Goal: Information Seeking & Learning: Learn about a topic

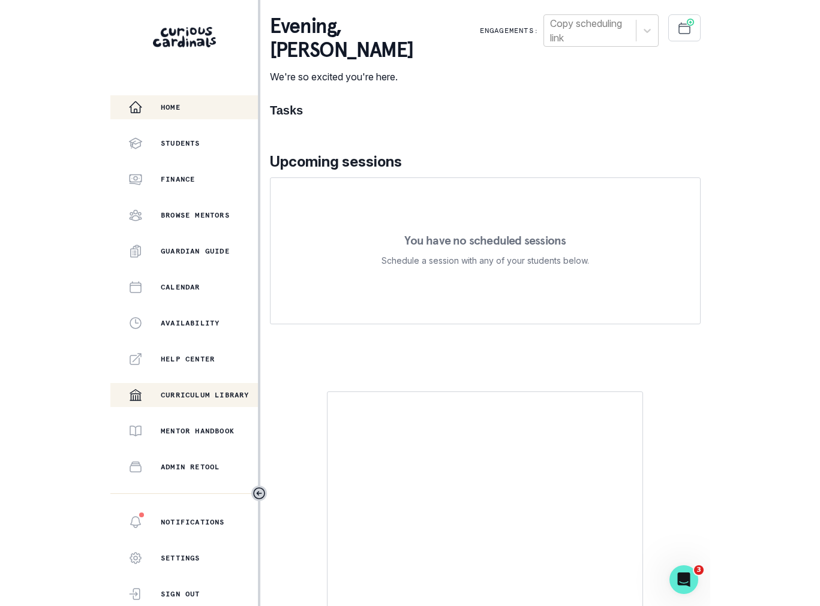
scroll to position [129, 0]
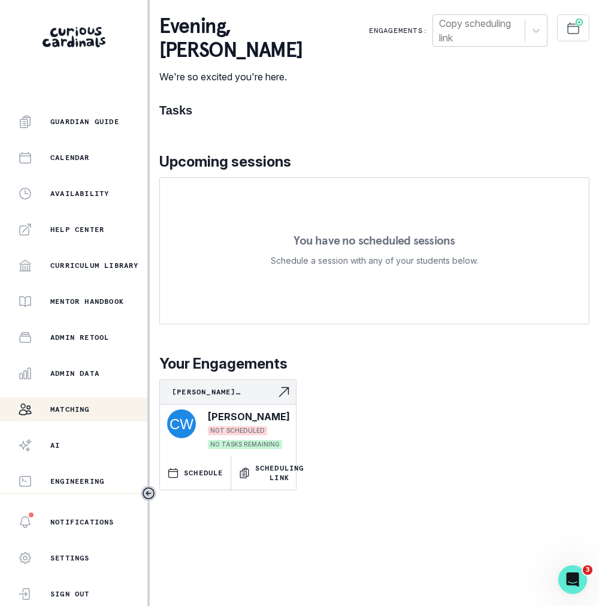
click at [70, 401] on button "Matching" at bounding box center [73, 409] width 147 height 24
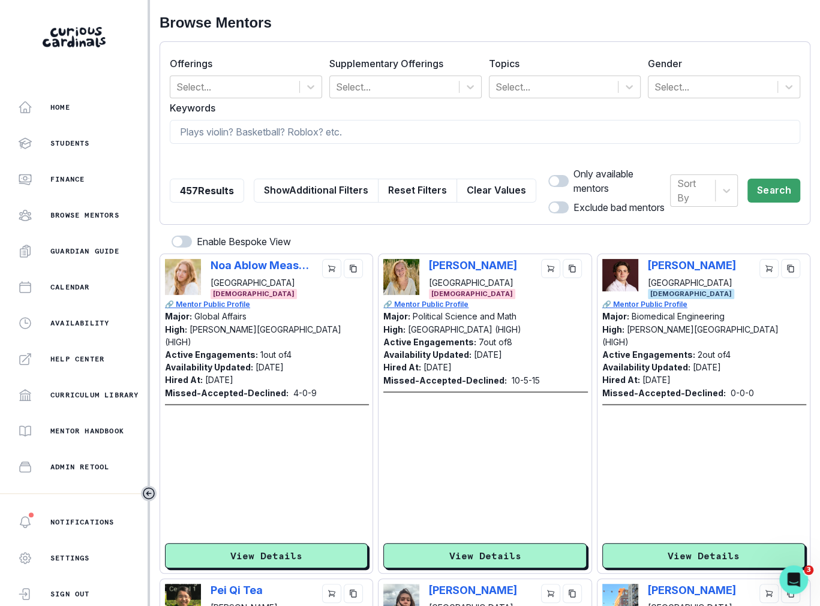
click at [432, 149] on form "Offerings Select... Supplementary Offerings Select... Topics Select... Gender S…" at bounding box center [485, 133] width 630 height 163
click at [416, 138] on input at bounding box center [485, 132] width 630 height 24
type input "artificial intelligence"
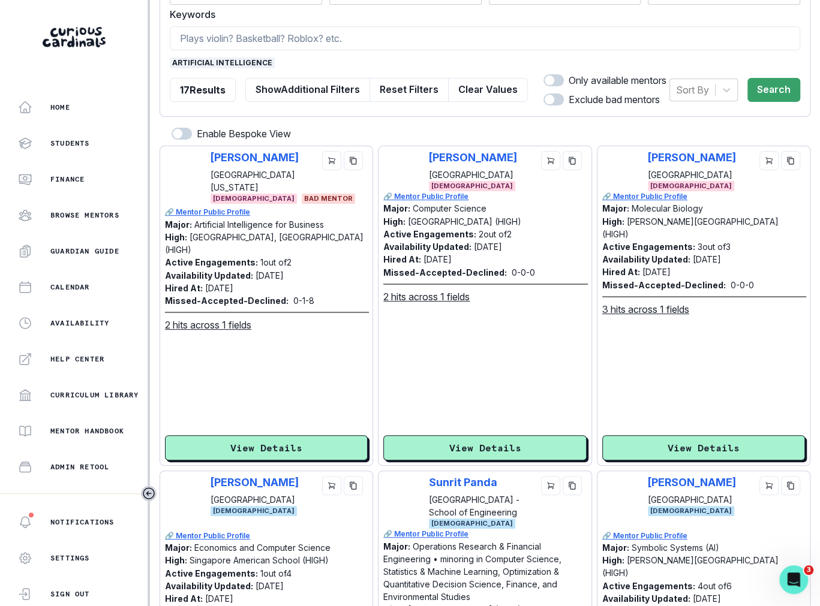
scroll to position [95, 0]
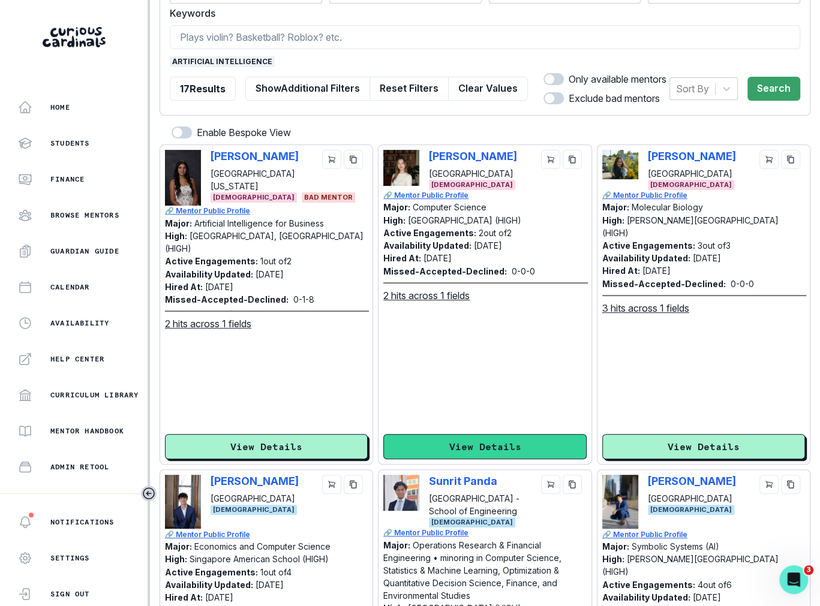
click at [496, 447] on button "View Details" at bounding box center [484, 446] width 203 height 25
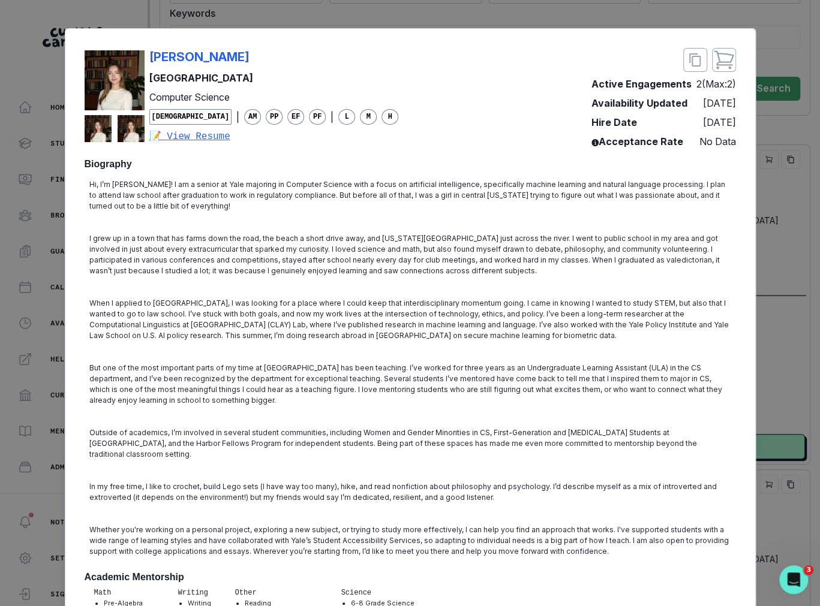
scroll to position [8, 0]
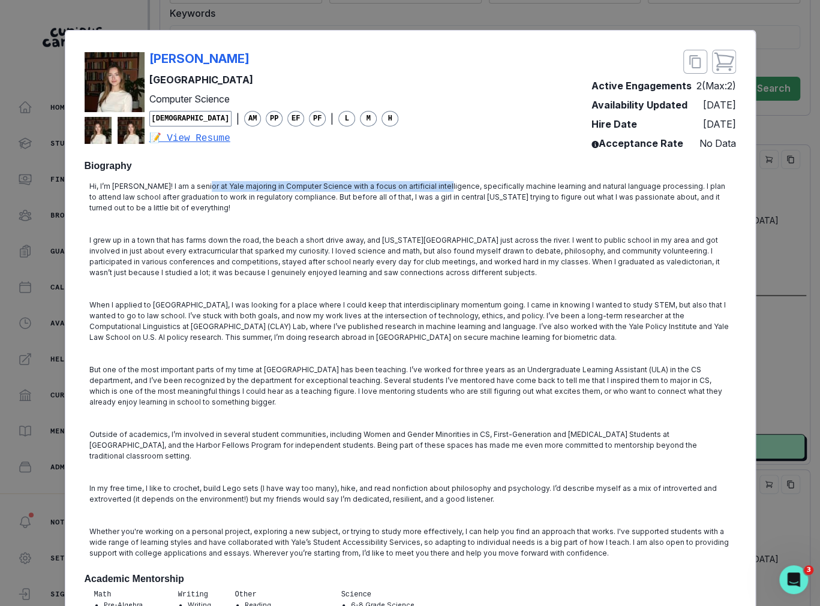
drag, startPoint x: 198, startPoint y: 181, endPoint x: 439, endPoint y: 182, distance: 240.4
click at [439, 182] on p "Hi, I’m [PERSON_NAME]! I am a senior at Yale majoring in Computer Science with …" at bounding box center [409, 197] width 641 height 32
click at [442, 184] on p "Hi, I’m [PERSON_NAME]! I am a senior at Yale majoring in Computer Science with …" at bounding box center [409, 197] width 641 height 32
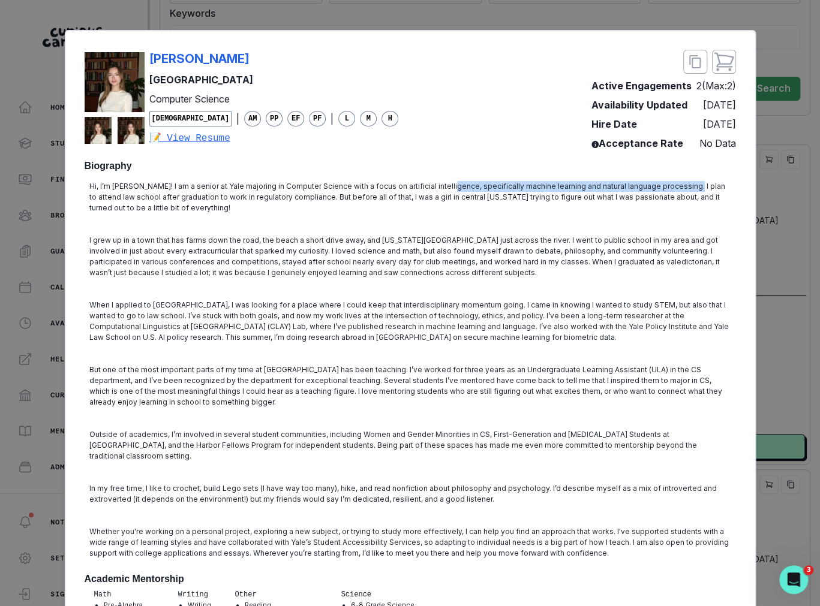
drag, startPoint x: 442, startPoint y: 184, endPoint x: 665, endPoint y: 184, distance: 223.0
click at [599, 184] on p "Hi, I’m [PERSON_NAME]! I am a senior at Yale majoring in Computer Science with …" at bounding box center [409, 197] width 641 height 32
click at [599, 185] on p "Hi, I’m [PERSON_NAME]! I am a senior at Yale majoring in Computer Science with …" at bounding box center [409, 197] width 641 height 32
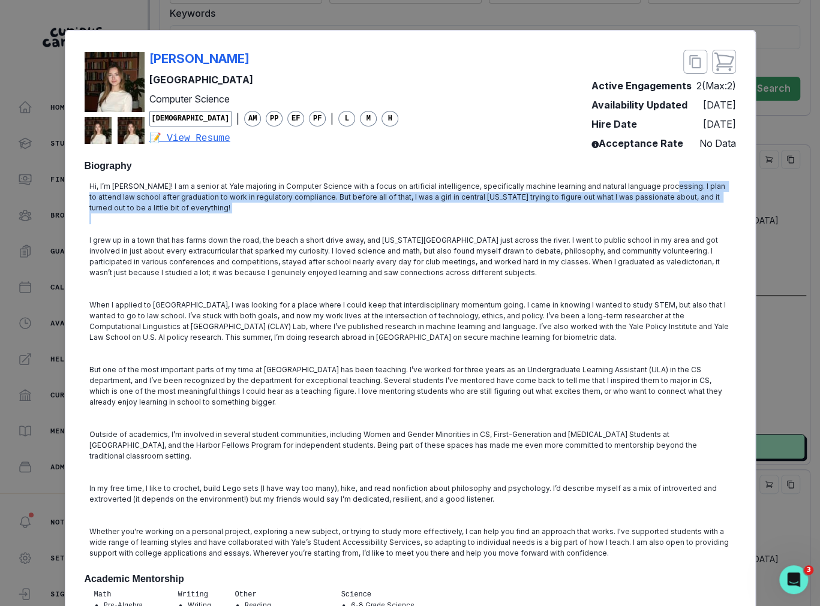
drag, startPoint x: 656, startPoint y: 182, endPoint x: 656, endPoint y: 216, distance: 34.2
click at [599, 216] on div "Hi, I’m [PERSON_NAME]! I am a senior at Yale majoring in Computer Science with …" at bounding box center [410, 369] width 651 height 387
click at [211, 197] on p "Hi, I’m [PERSON_NAME]! I am a senior at Yale majoring in Computer Science with …" at bounding box center [409, 197] width 641 height 32
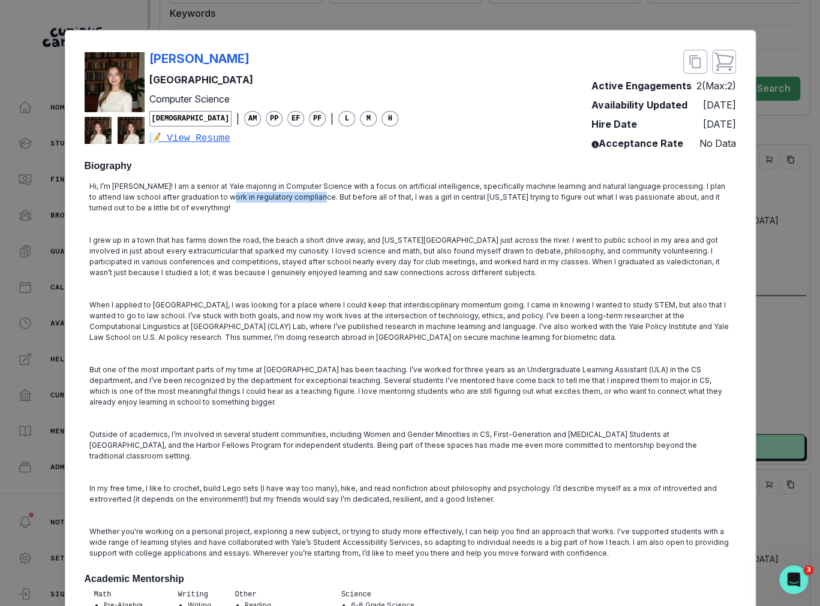
drag, startPoint x: 211, startPoint y: 197, endPoint x: 289, endPoint y: 194, distance: 78.0
click at [291, 194] on p "Hi, I’m [PERSON_NAME]! I am a senior at Yale majoring in Computer Science with …" at bounding box center [409, 197] width 641 height 32
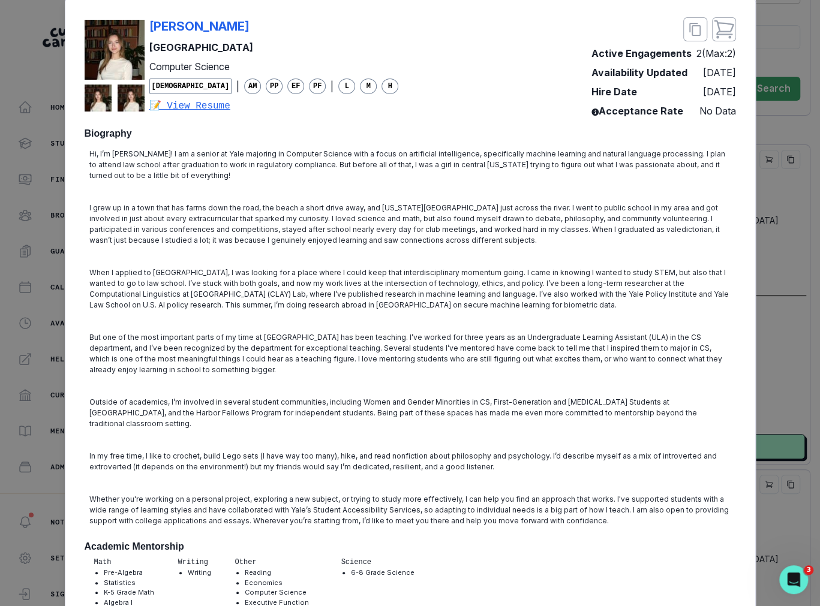
click at [285, 256] on p at bounding box center [409, 257] width 641 height 22
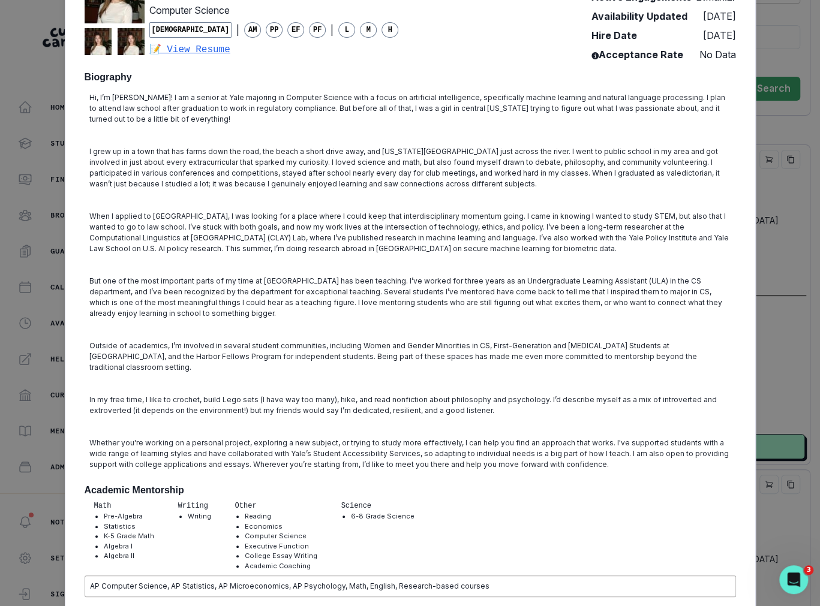
scroll to position [116, 0]
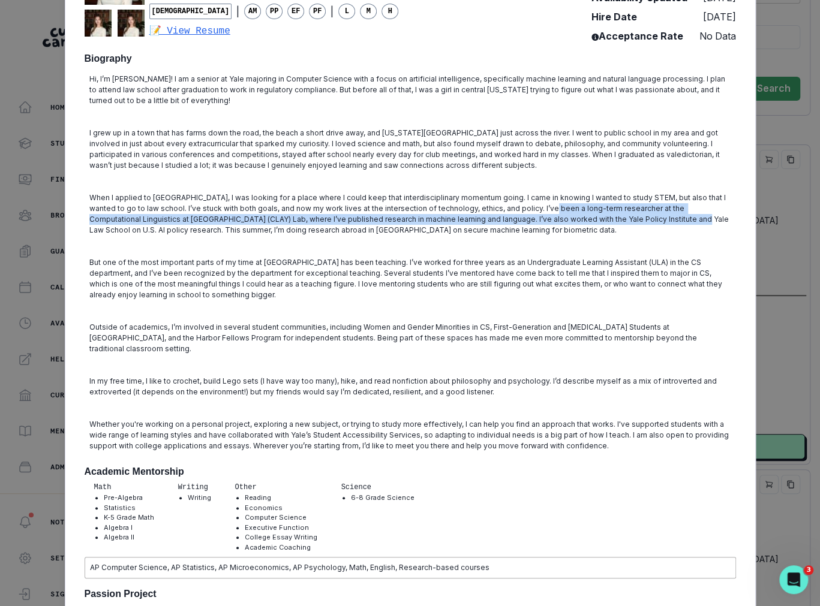
drag, startPoint x: 520, startPoint y: 212, endPoint x: 613, endPoint y: 219, distance: 93.2
click at [599, 219] on p "When I applied to [GEOGRAPHIC_DATA], I was looking for a place where I could ke…" at bounding box center [409, 213] width 641 height 43
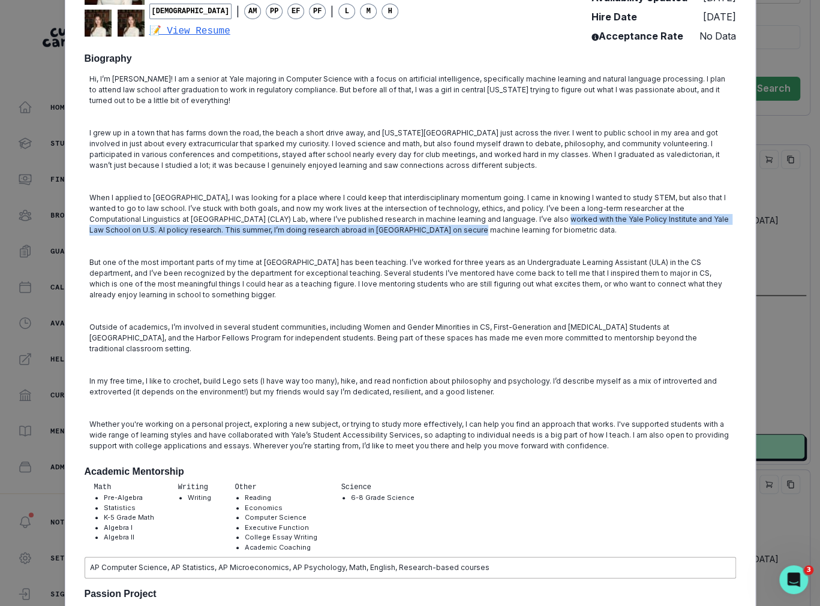
drag, startPoint x: 474, startPoint y: 218, endPoint x: 576, endPoint y: 225, distance: 102.1
click at [579, 225] on p "When I applied to [GEOGRAPHIC_DATA], I was looking for a place where I could ke…" at bounding box center [409, 213] width 641 height 43
click at [576, 225] on p "When I applied to [GEOGRAPHIC_DATA], I was looking for a place where I could ke…" at bounding box center [409, 213] width 641 height 43
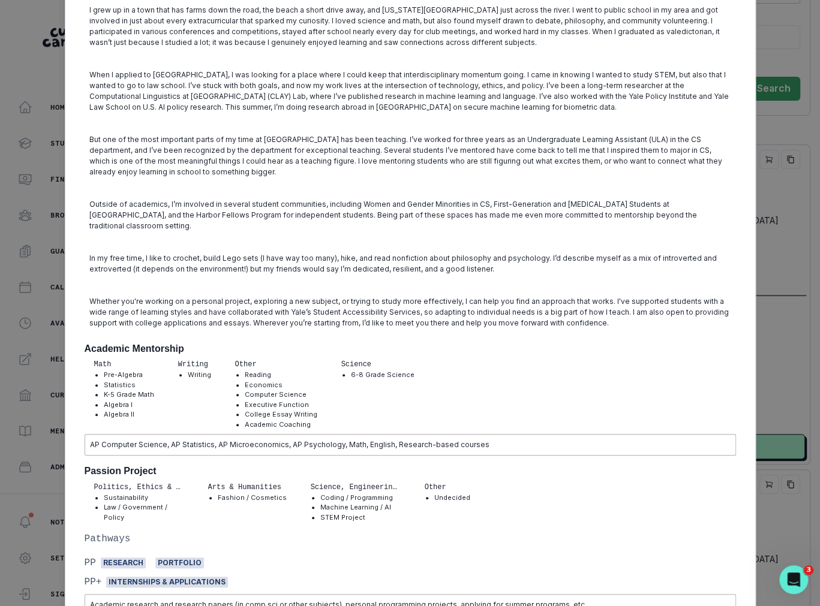
scroll to position [0, 0]
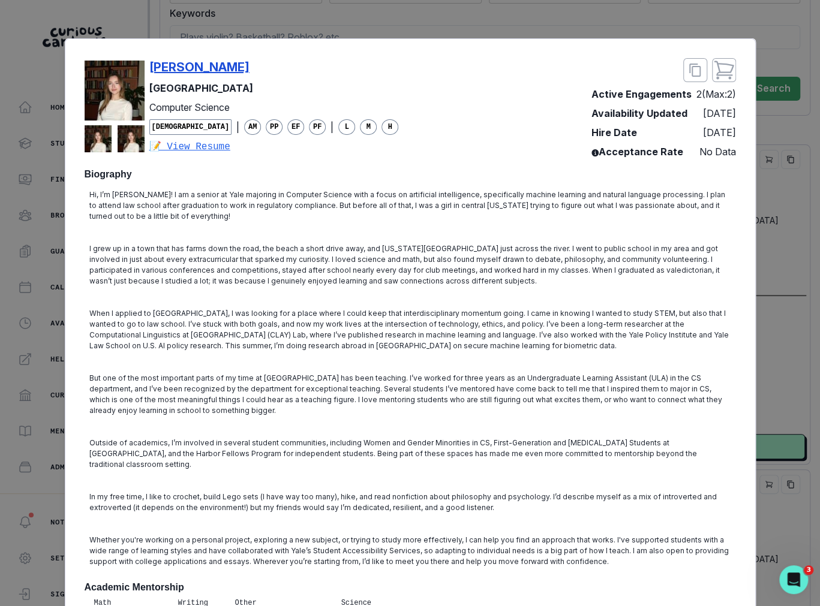
click at [188, 65] on p "[PERSON_NAME]" at bounding box center [199, 67] width 100 height 18
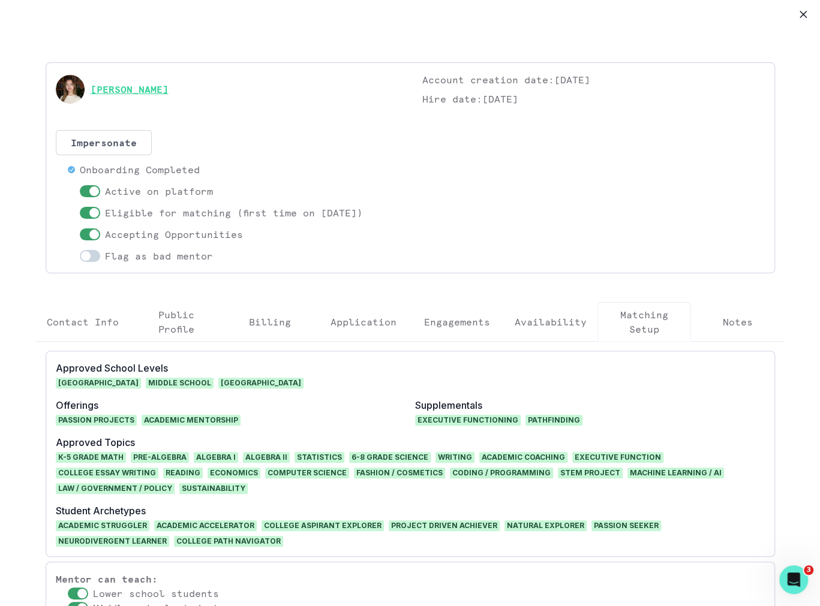
click at [121, 83] on link "[PERSON_NAME]" at bounding box center [130, 89] width 78 height 14
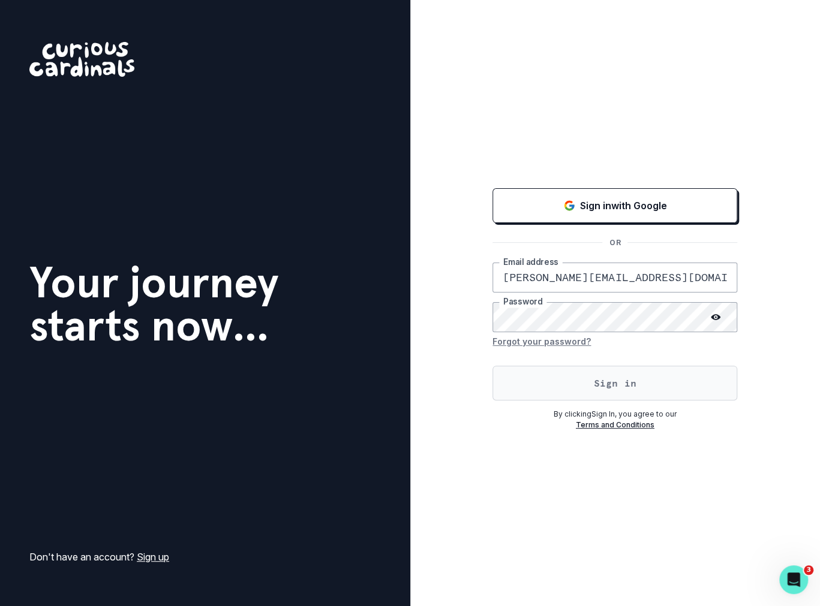
click at [580, 387] on button "Sign in" at bounding box center [614, 383] width 245 height 35
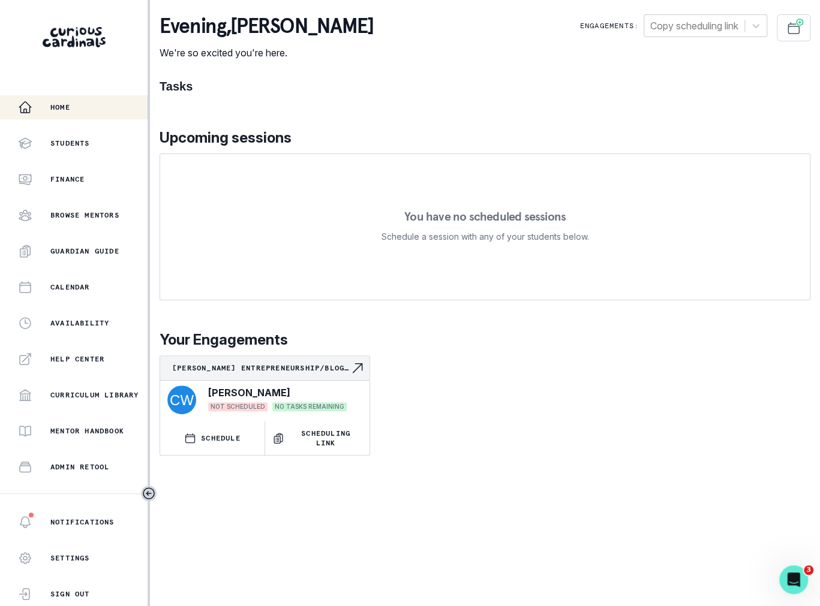
scroll to position [129, 0]
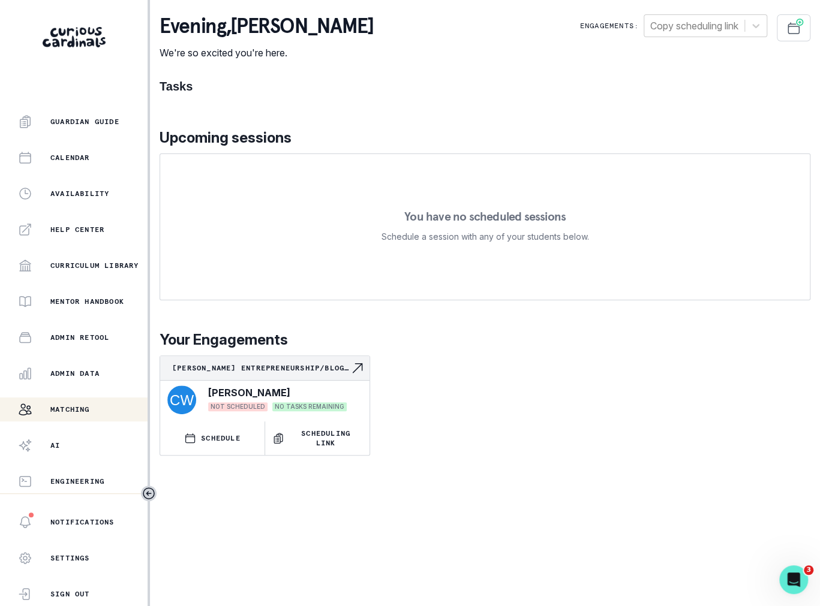
click at [86, 400] on button "Matching" at bounding box center [73, 409] width 147 height 24
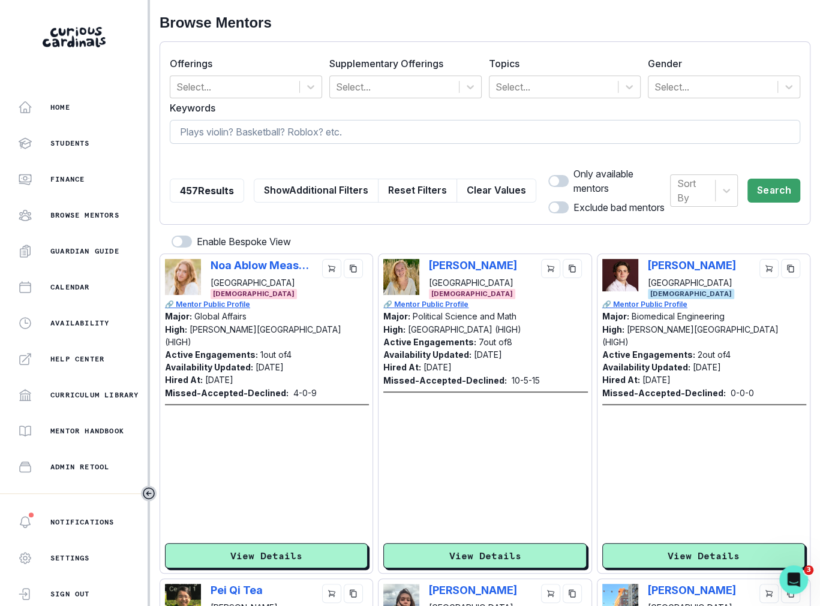
click at [260, 134] on input at bounding box center [485, 132] width 630 height 24
type input "artificial intelligence"
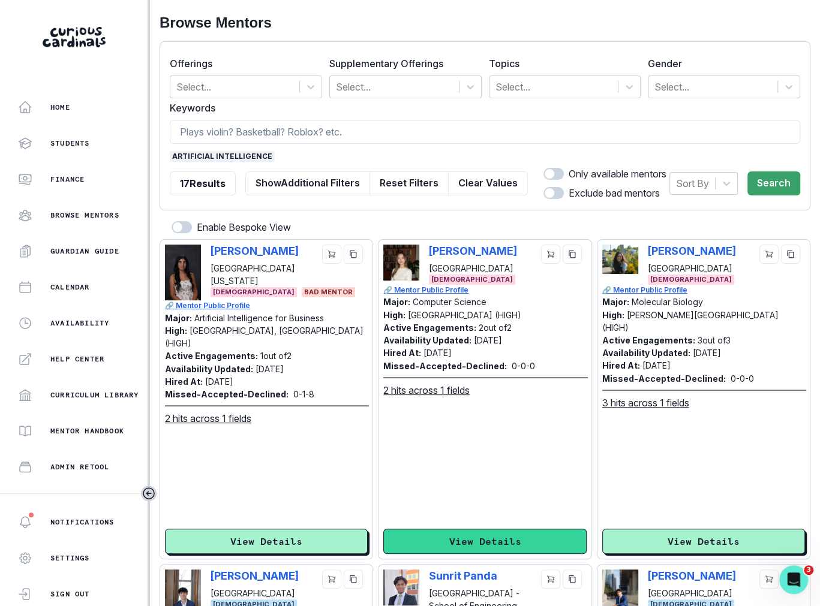
click at [453, 548] on button "View Details" at bounding box center [484, 541] width 203 height 25
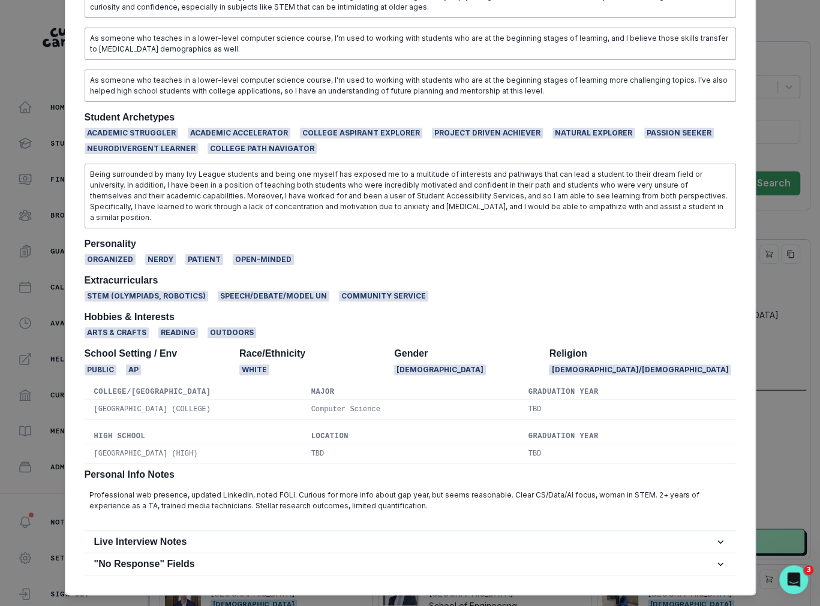
scroll to position [1023, 0]
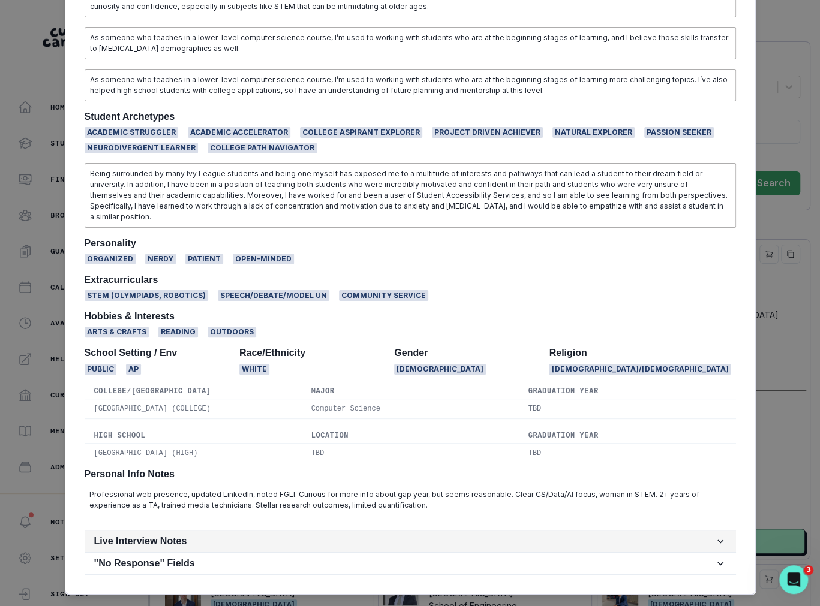
click at [418, 531] on button "Live Interview Notes" at bounding box center [410, 542] width 651 height 22
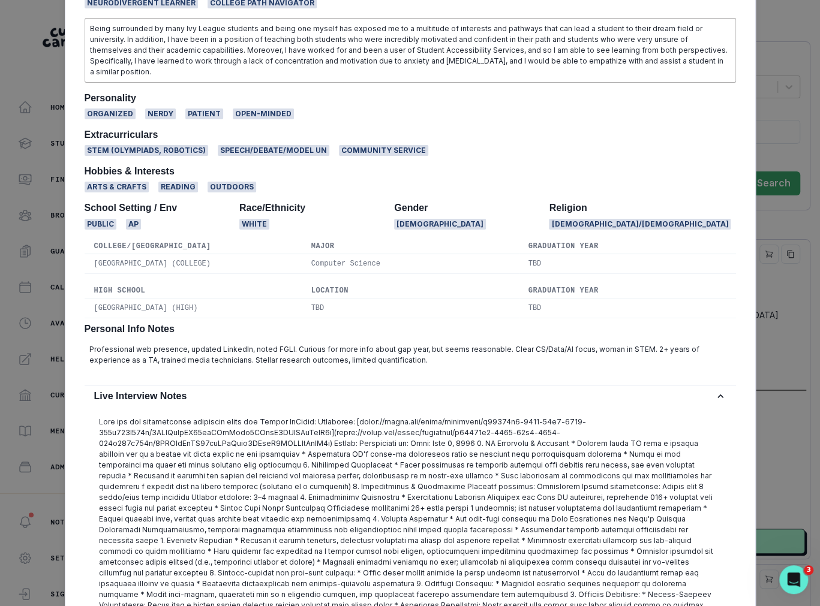
scroll to position [1166, 0]
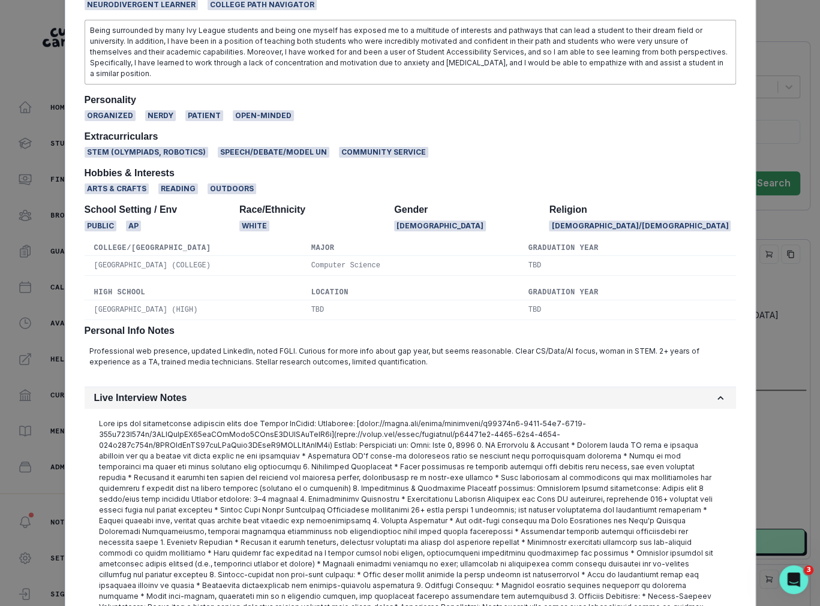
click at [382, 387] on button "Live Interview Notes" at bounding box center [410, 398] width 651 height 22
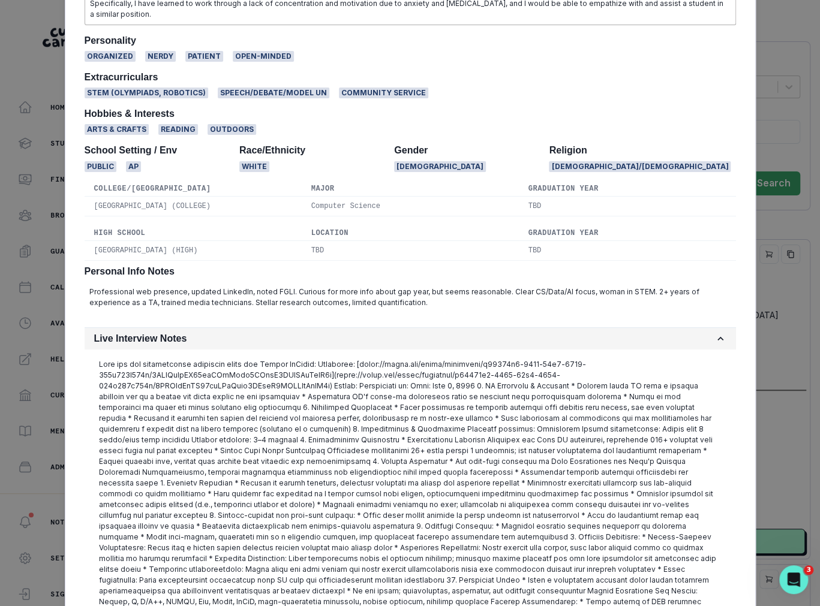
scroll to position [1226, 0]
click at [365, 332] on h2 "Live Interview Notes" at bounding box center [404, 337] width 620 height 11
click at [366, 332] on h2 "Live Interview Notes" at bounding box center [404, 337] width 620 height 11
click at [445, 332] on h2 "Live Interview Notes" at bounding box center [404, 337] width 620 height 11
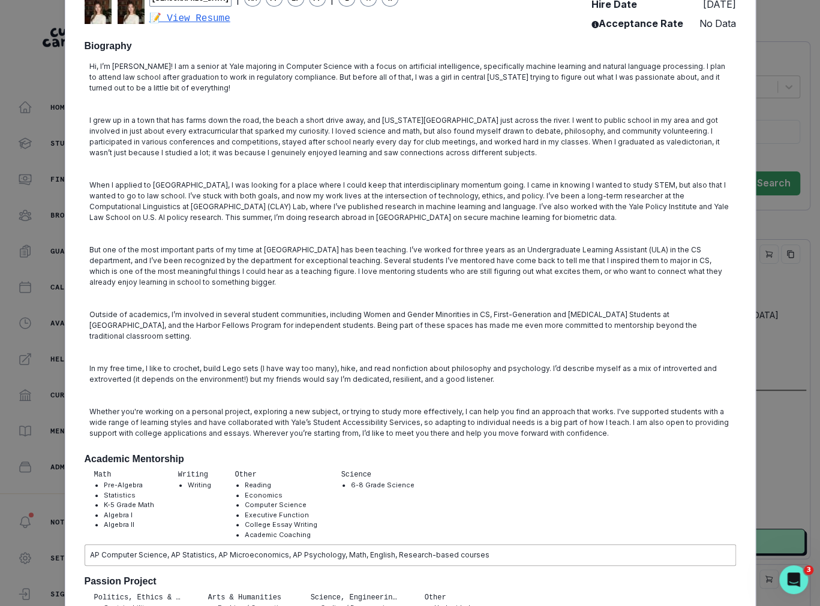
scroll to position [0, 0]
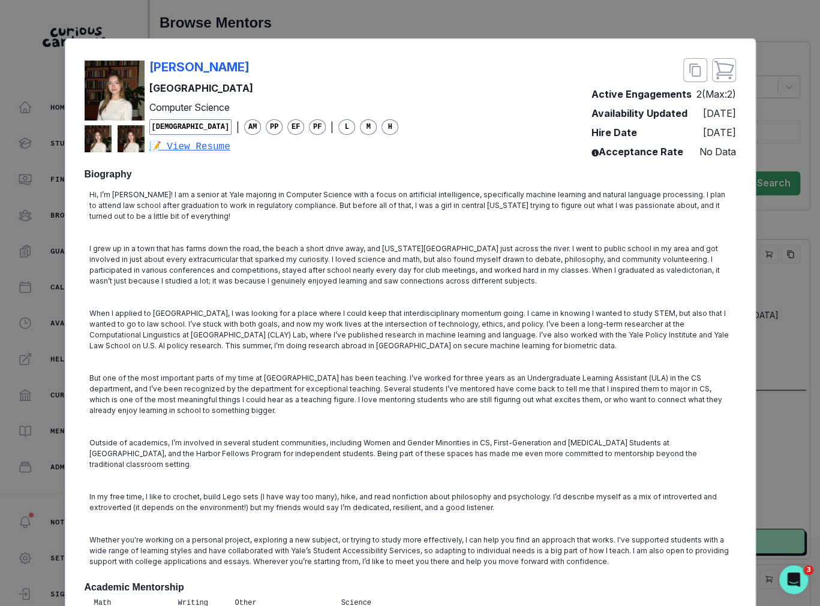
click at [599, 335] on div "[PERSON_NAME] Yale University Computer Science [DEMOGRAPHIC_DATA] | AM PP EF PF…" at bounding box center [410, 303] width 820 height 606
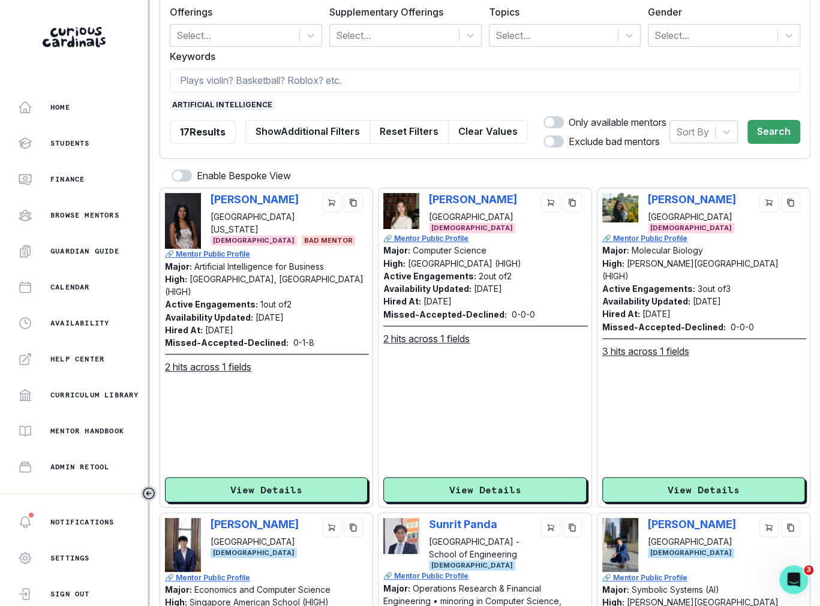
scroll to position [53, 0]
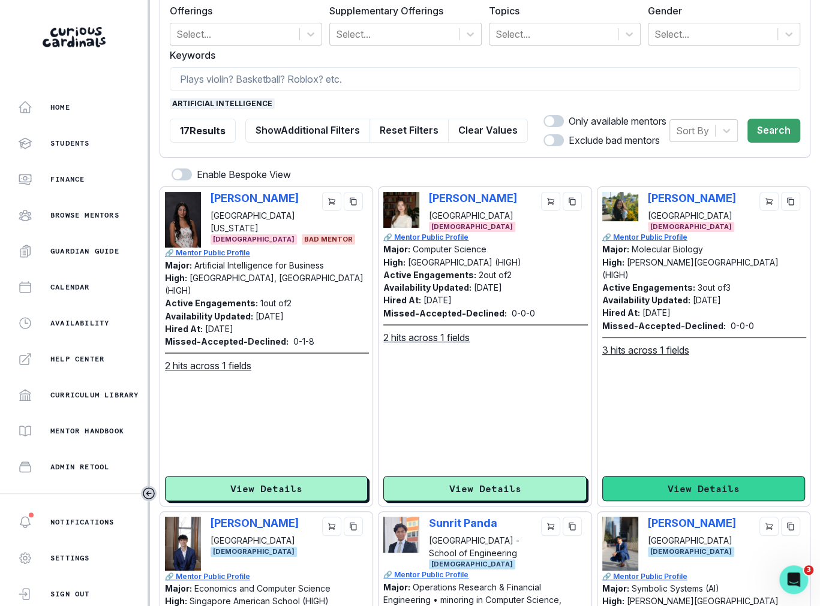
click at [599, 490] on button "View Details" at bounding box center [703, 488] width 203 height 25
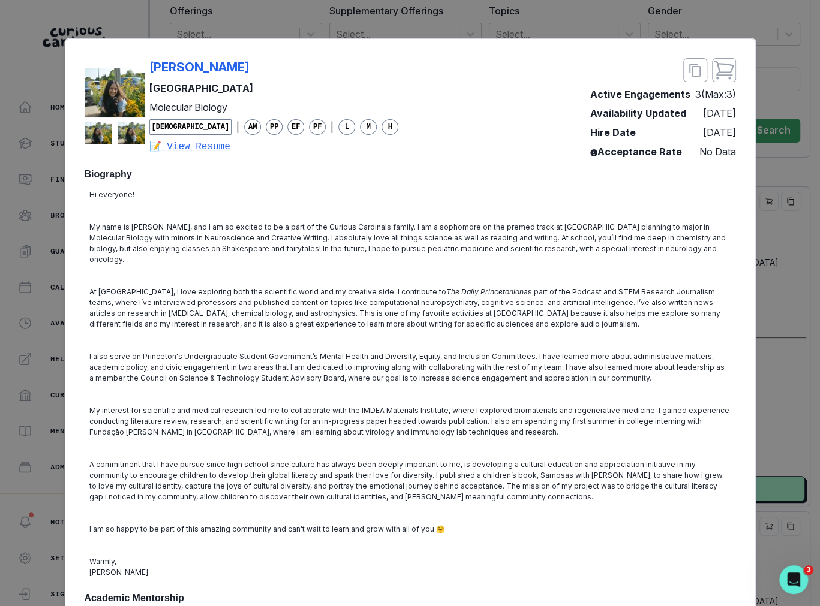
click at [599, 441] on div "[PERSON_NAME] Princeton University Molecular Biology [DEMOGRAPHIC_DATA] | AM PP…" at bounding box center [410, 303] width 820 height 606
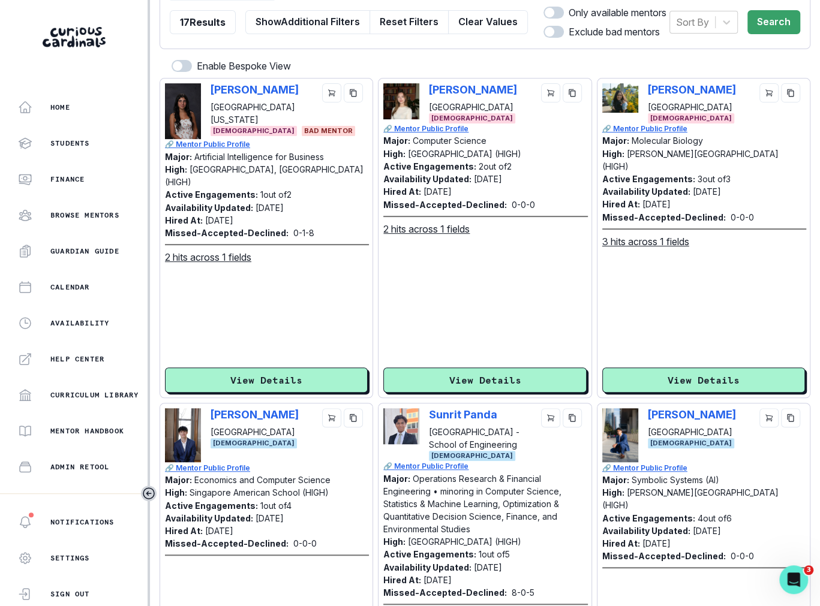
scroll to position [0, 0]
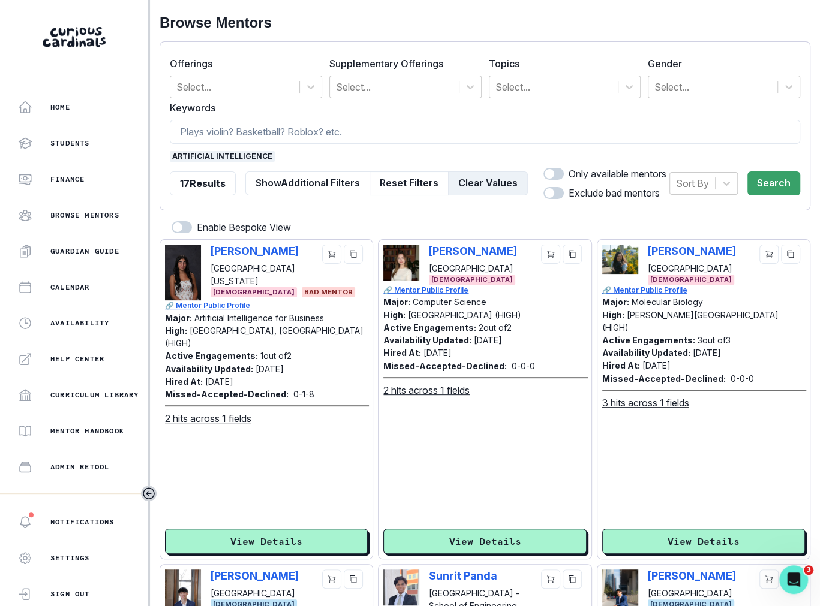
click at [491, 191] on button "Clear Values" at bounding box center [488, 183] width 80 height 24
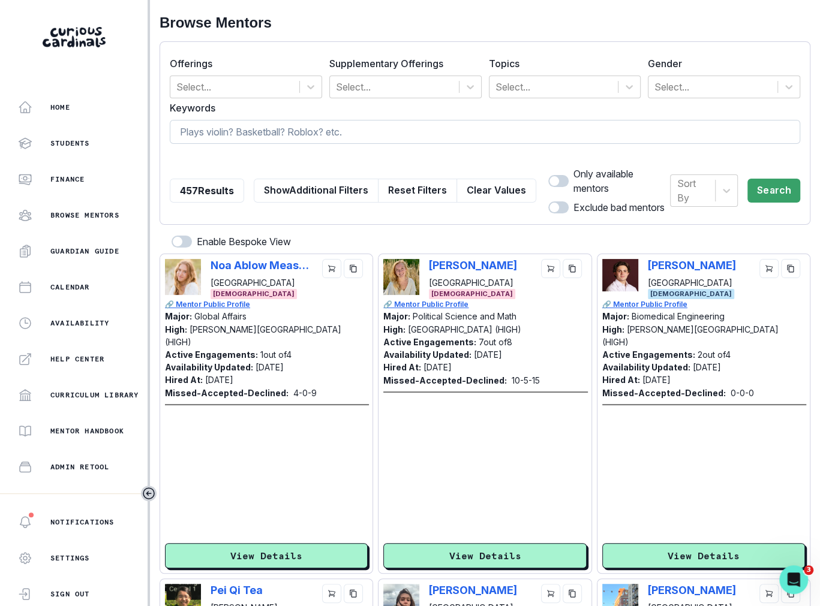
click at [370, 130] on input at bounding box center [485, 132] width 630 height 24
type input "human centered design"
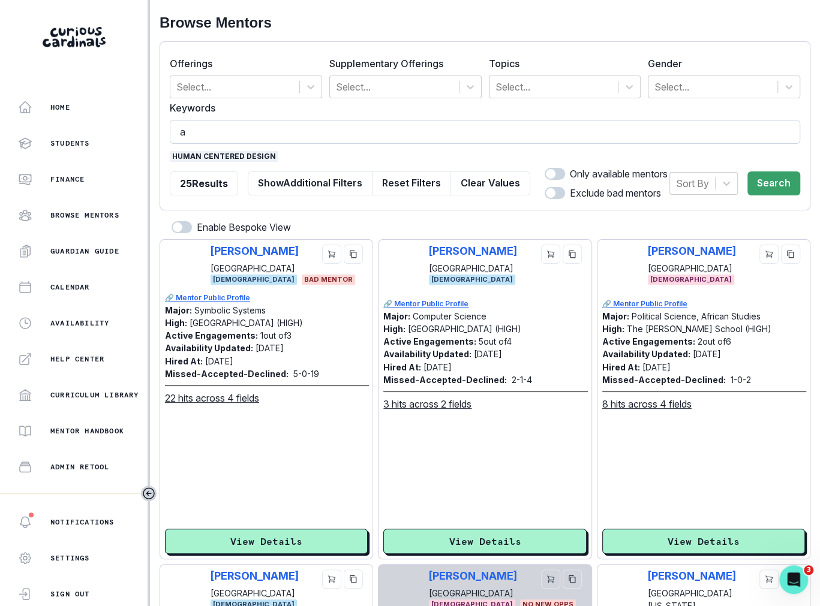
type input "ai"
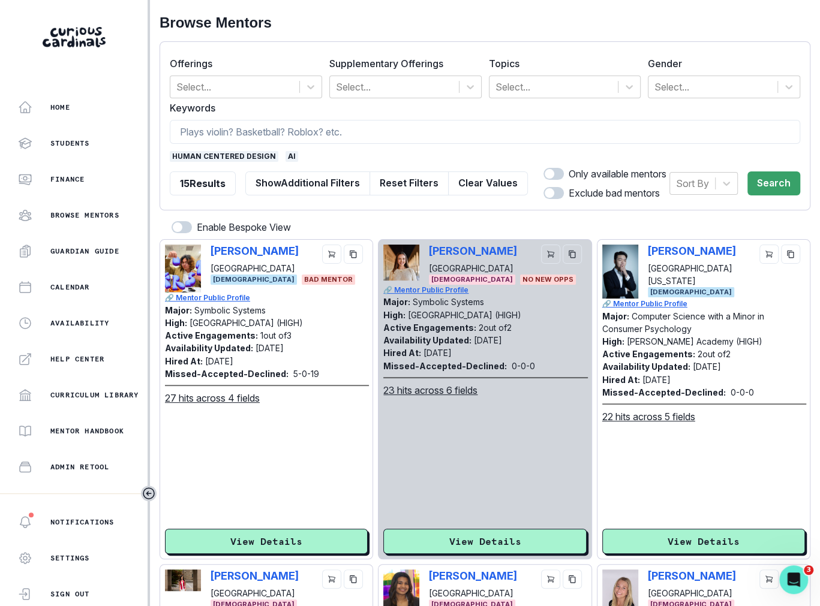
click at [285, 158] on span "ai" at bounding box center [291, 156] width 13 height 11
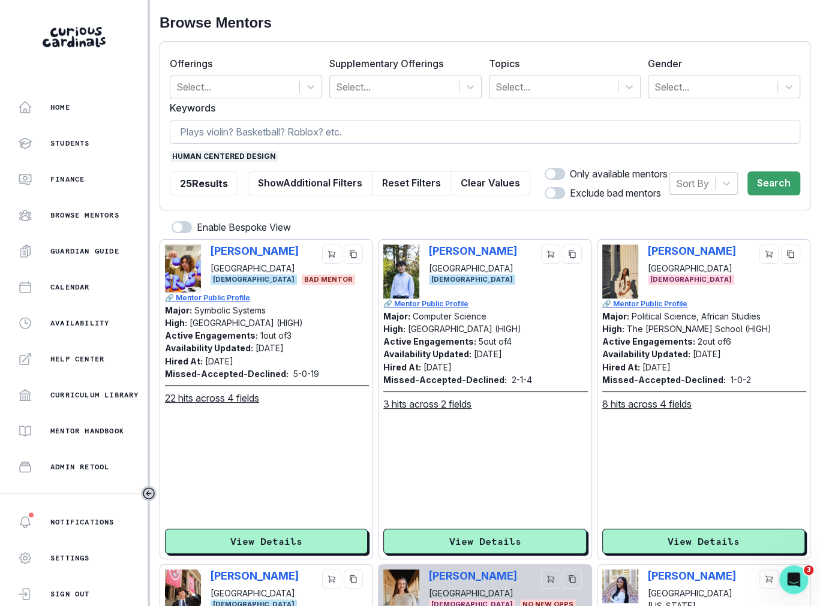
click at [460, 120] on input at bounding box center [485, 132] width 630 height 24
type input "artificial intelligence"
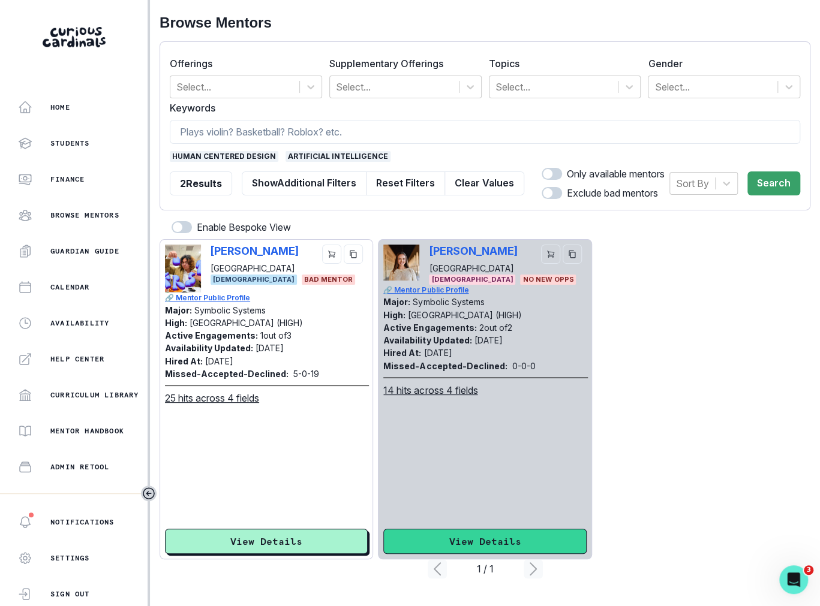
click at [466, 544] on button "View Details" at bounding box center [484, 541] width 203 height 25
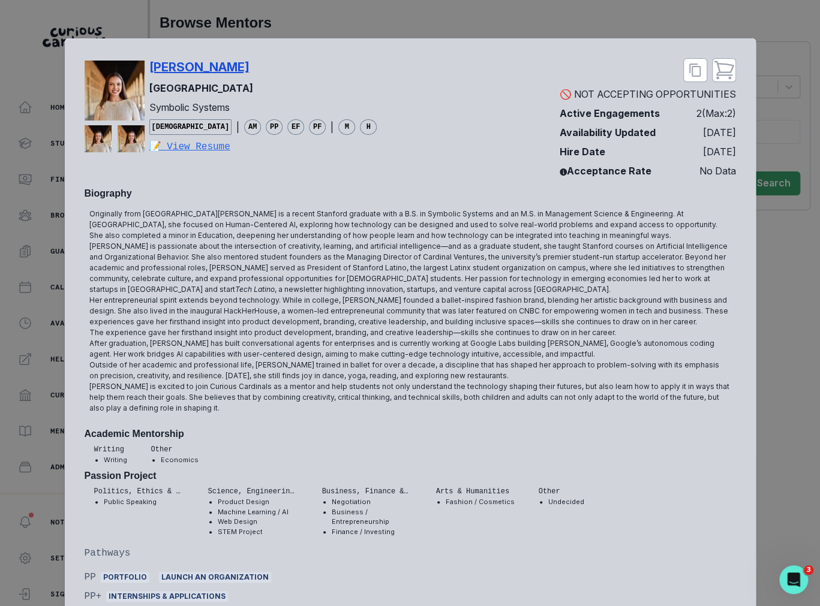
click at [194, 65] on p "[PERSON_NAME]" at bounding box center [199, 67] width 100 height 18
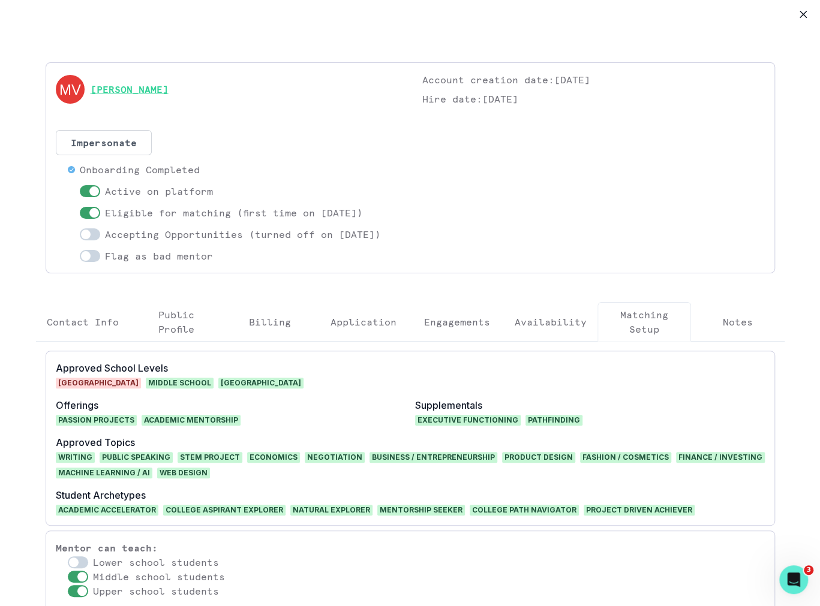
click at [138, 82] on link "[PERSON_NAME]" at bounding box center [130, 89] width 78 height 14
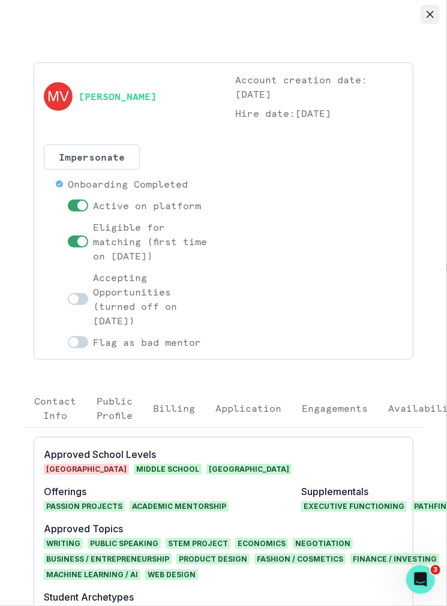
click at [431, 20] on button "Close" at bounding box center [429, 14] width 19 height 19
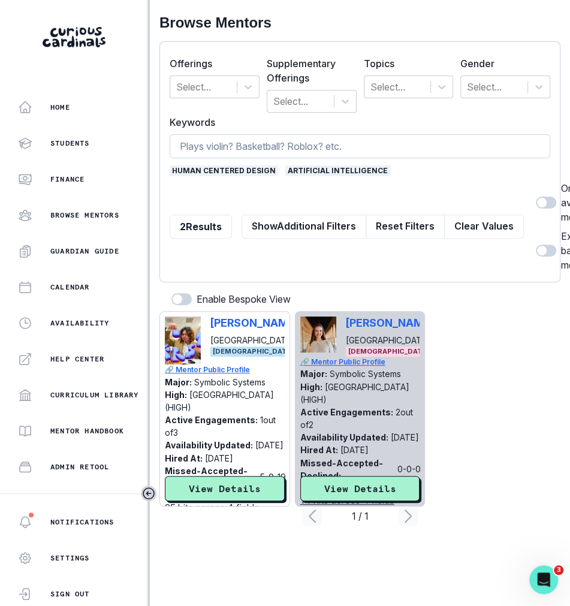
drag, startPoint x: 444, startPoint y: 228, endPoint x: 310, endPoint y: 144, distance: 158.0
click at [444, 228] on button "Clear Values" at bounding box center [484, 227] width 80 height 24
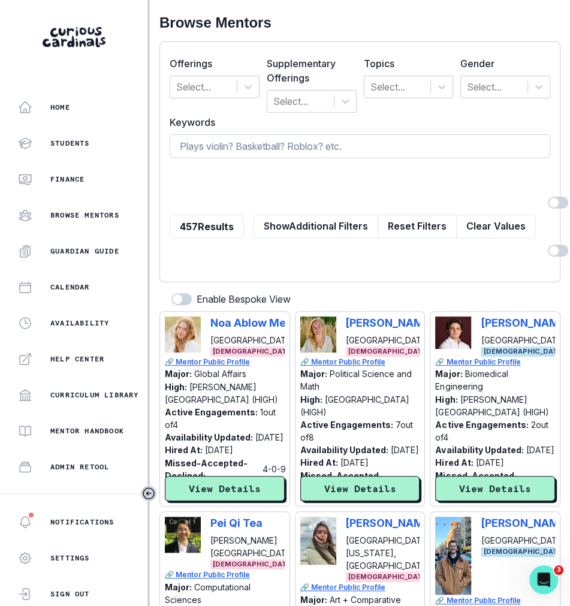
click at [310, 144] on input at bounding box center [360, 146] width 381 height 24
type input "anxiety"
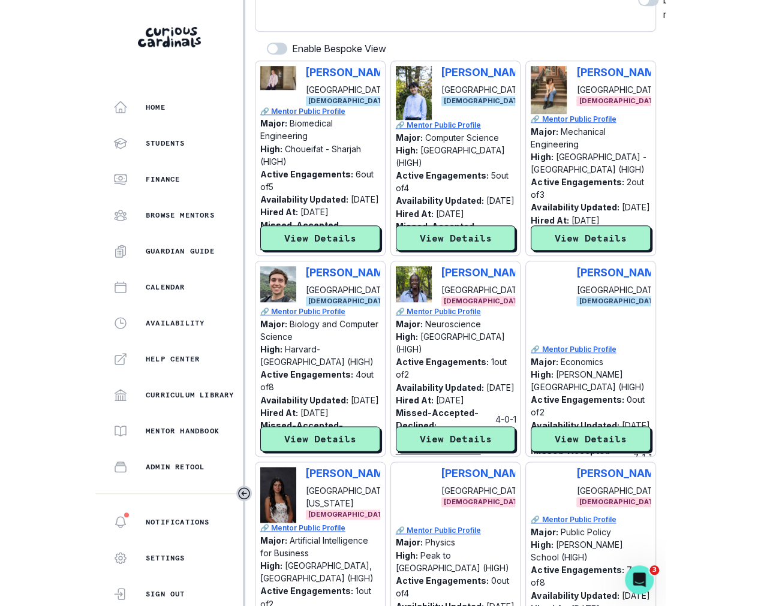
scroll to position [254, 0]
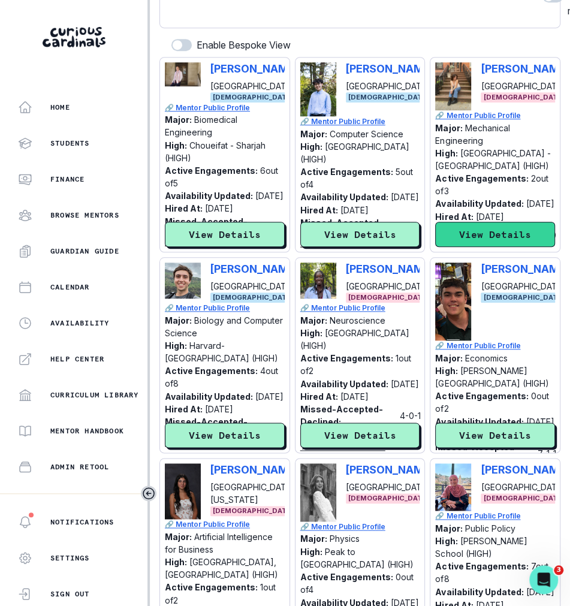
click at [473, 228] on button "View Details" at bounding box center [495, 234] width 120 height 25
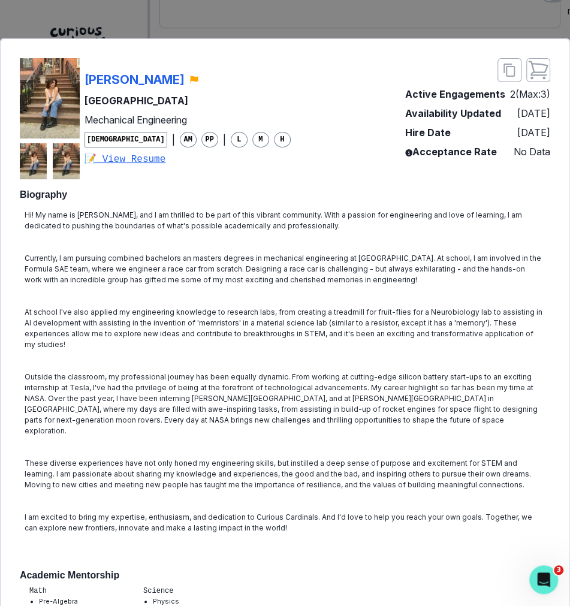
click at [338, 16] on div "[PERSON_NAME] [GEOGRAPHIC_DATA] Mechanical Engineering [DEMOGRAPHIC_DATA] | AM …" at bounding box center [285, 303] width 570 height 606
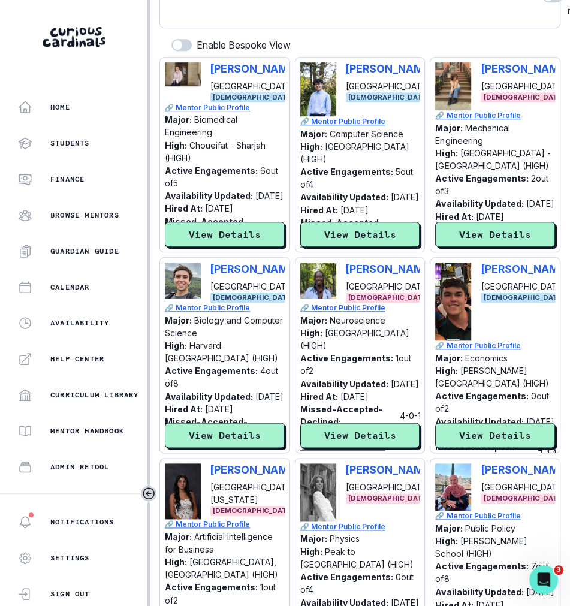
drag, startPoint x: 565, startPoint y: 110, endPoint x: 685, endPoint y: 108, distance: 119.9
click at [570, 108] on html "Home Students Finance Browse Mentors Guardian Guide Calendar Availability Help …" at bounding box center [285, 303] width 570 height 606
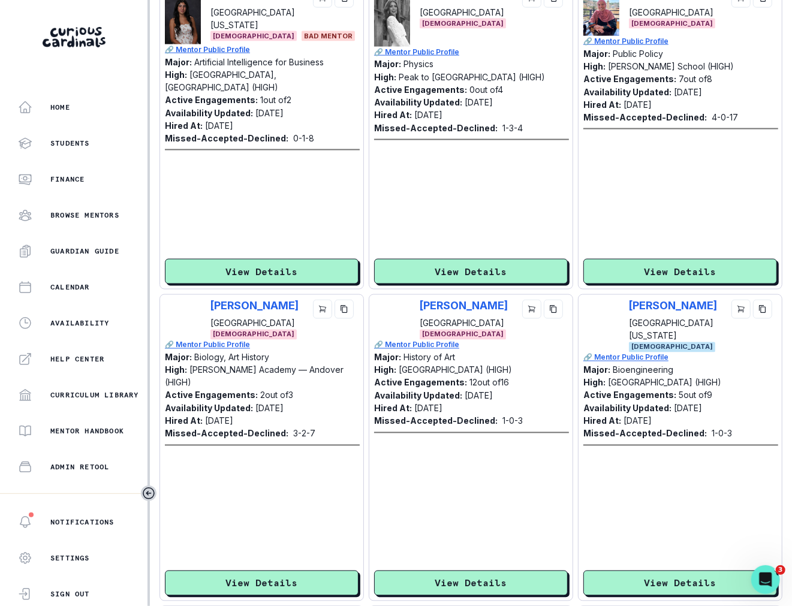
scroll to position [909, 0]
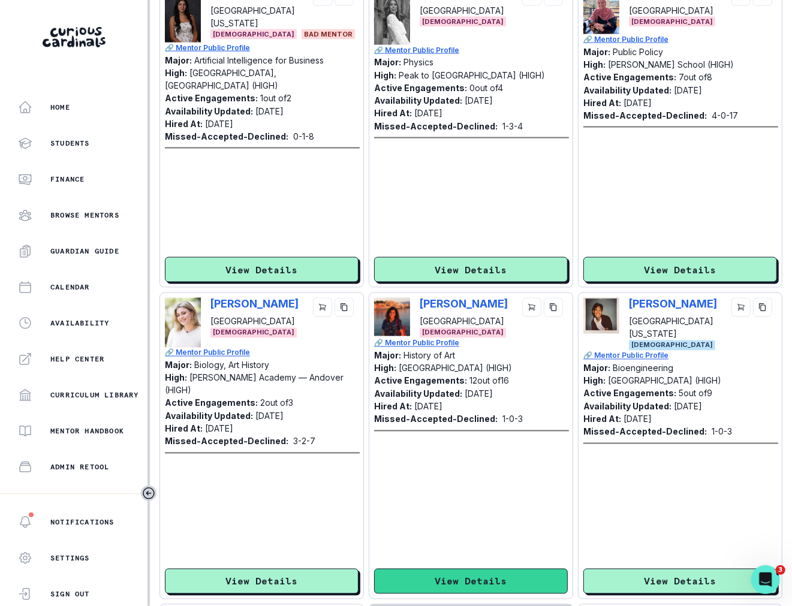
click at [496, 569] on button "View Details" at bounding box center [471, 581] width 194 height 25
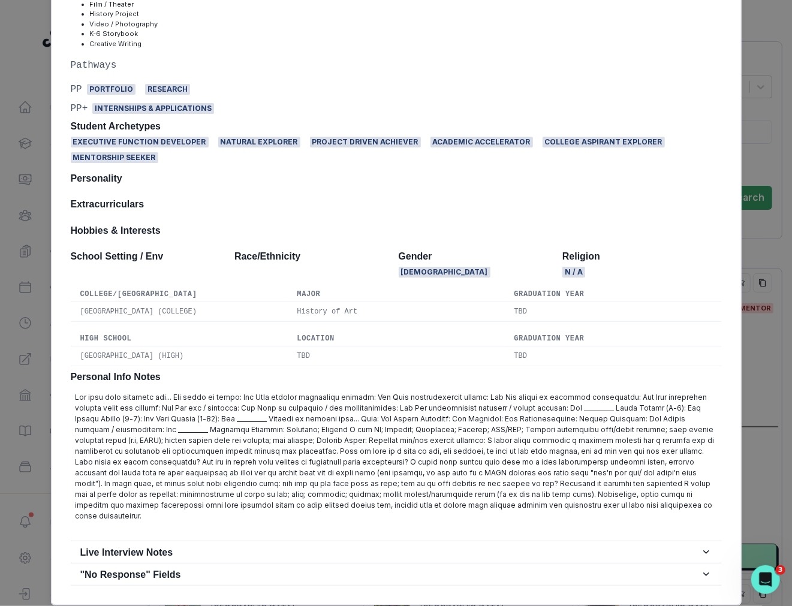
scroll to position [562, 0]
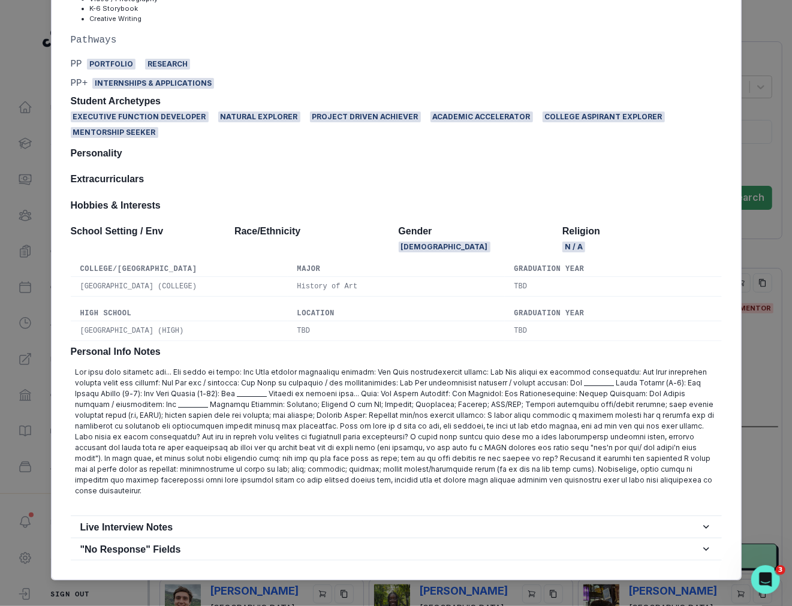
click at [496, 563] on div "[PERSON_NAME][GEOGRAPHIC_DATA] History of Art [DEMOGRAPHIC_DATA] | AM PP | L M …" at bounding box center [396, 28] width 691 height 1104
click at [499, 580] on div "[PERSON_NAME][GEOGRAPHIC_DATA] History of Art [DEMOGRAPHIC_DATA] | AM PP | L M …" at bounding box center [396, 303] width 792 height 606
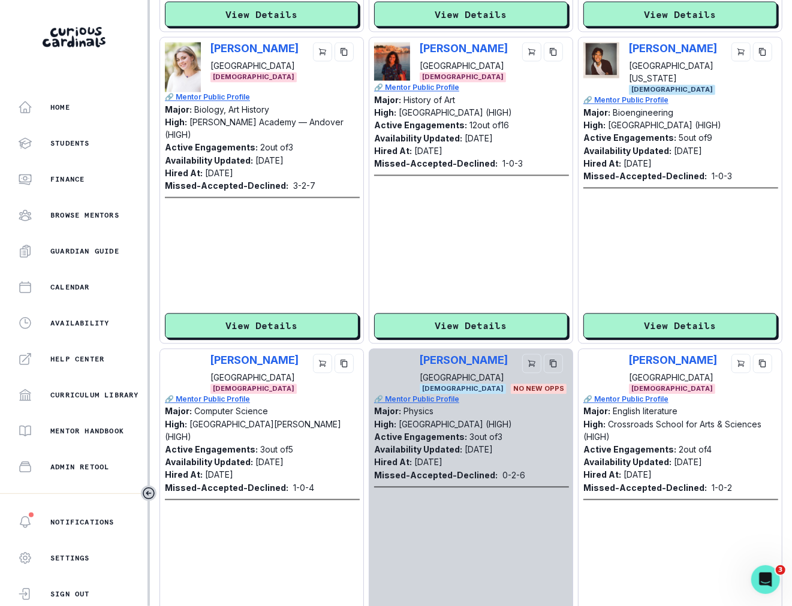
scroll to position [1167, 0]
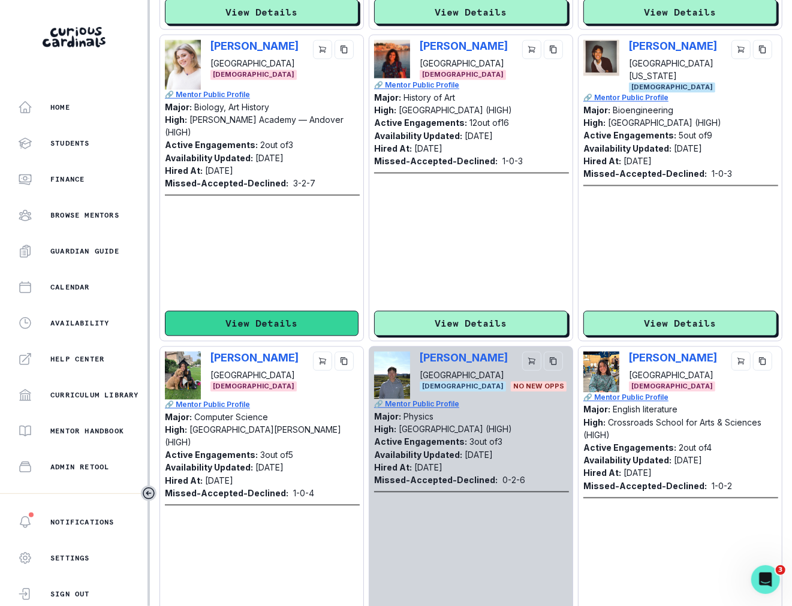
click at [327, 311] on button "View Details" at bounding box center [262, 323] width 194 height 25
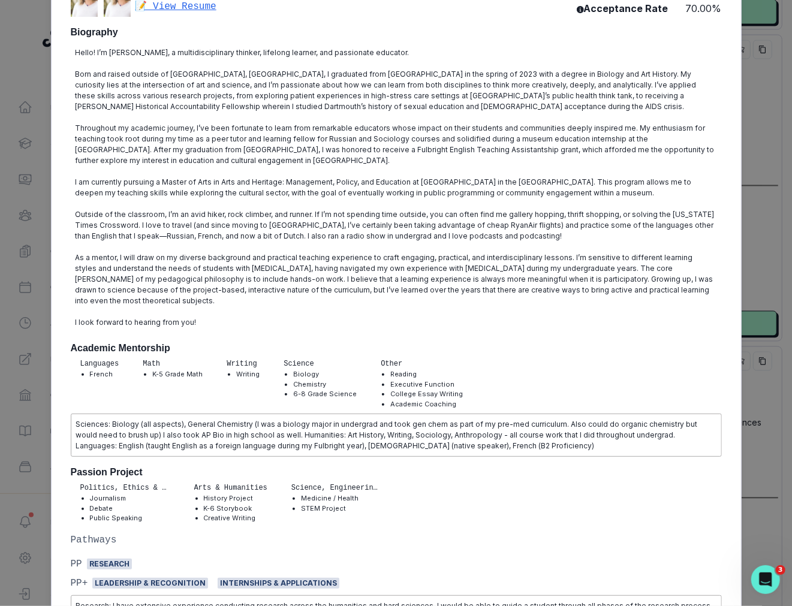
scroll to position [0, 0]
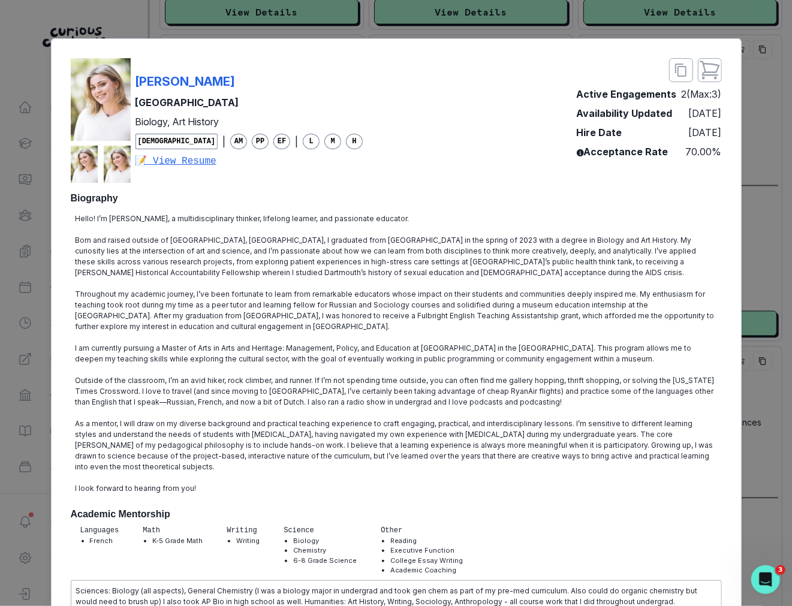
click at [599, 301] on div "[PERSON_NAME] Dartmouth College Biology, Art History [DEMOGRAPHIC_DATA] | AM PP…" at bounding box center [396, 303] width 792 height 606
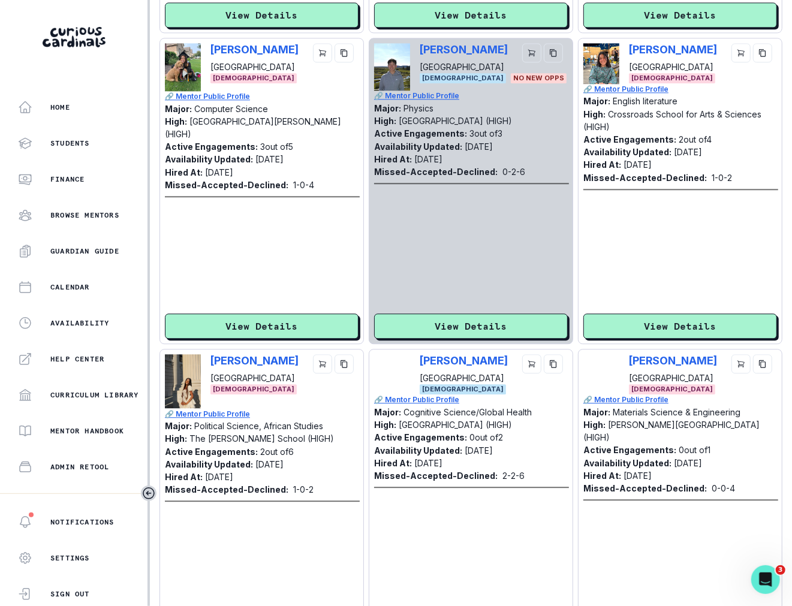
scroll to position [1580, 0]
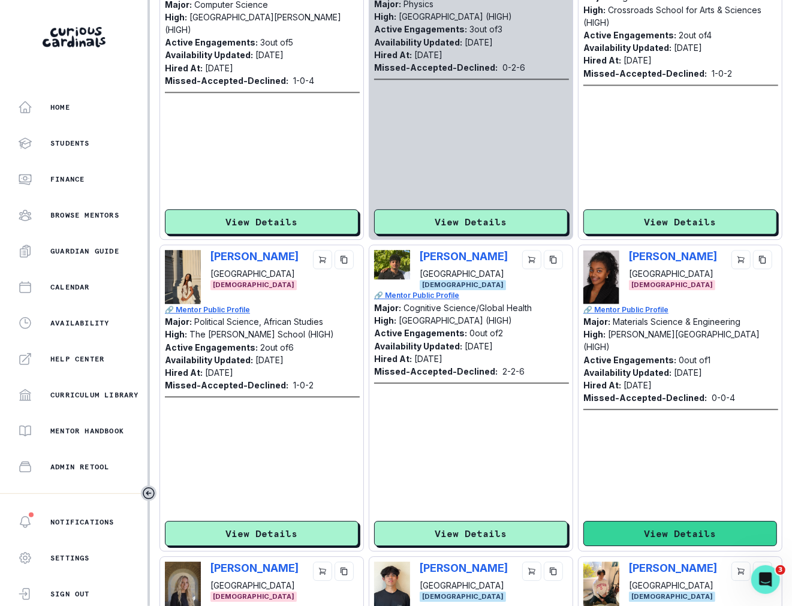
click at [599, 525] on button "View Details" at bounding box center [680, 533] width 194 height 25
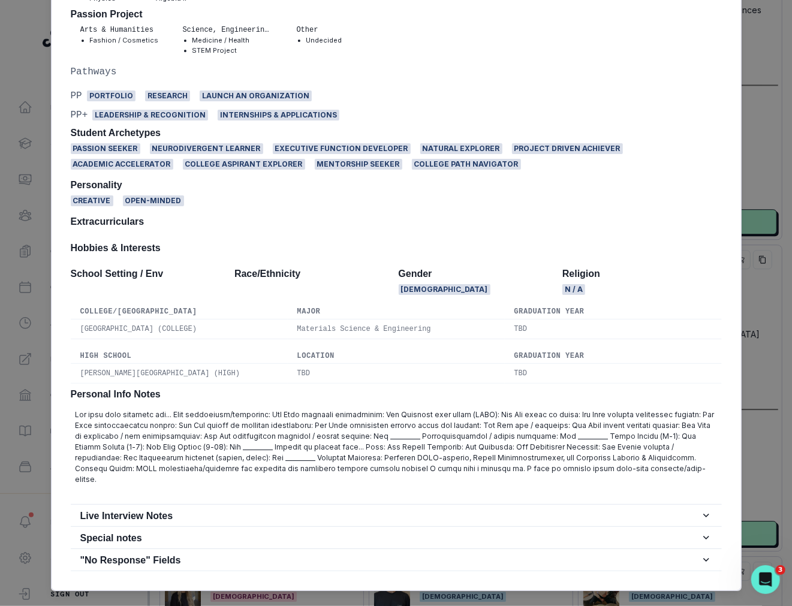
scroll to position [0, 0]
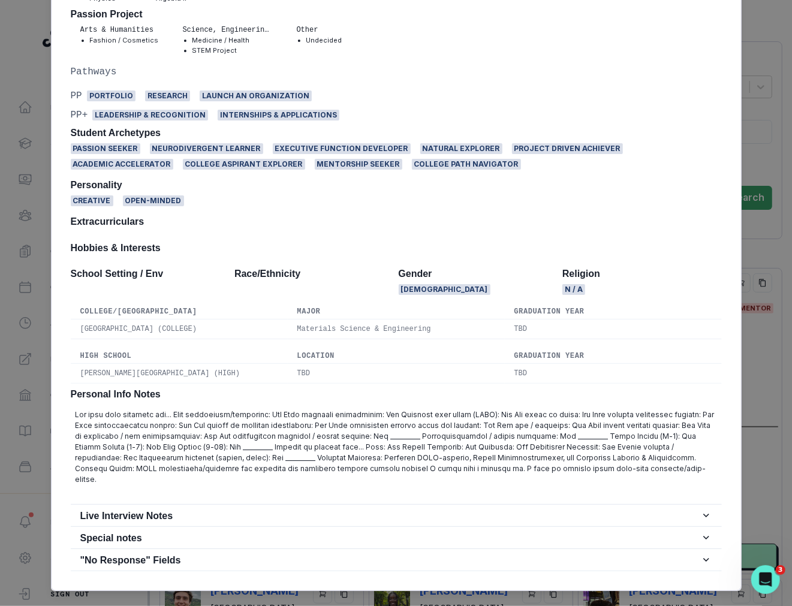
click at [599, 397] on div "[PERSON_NAME] [PERSON_NAME] University Materials Science & Engineering [DEMOGRA…" at bounding box center [396, 303] width 792 height 606
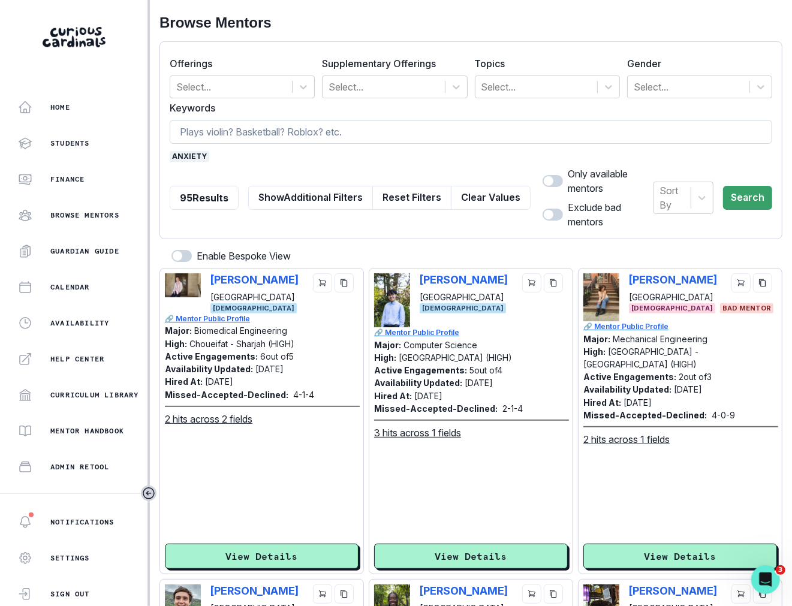
click at [230, 130] on input at bounding box center [471, 132] width 602 height 24
click at [599, 92] on div at bounding box center [689, 87] width 110 height 17
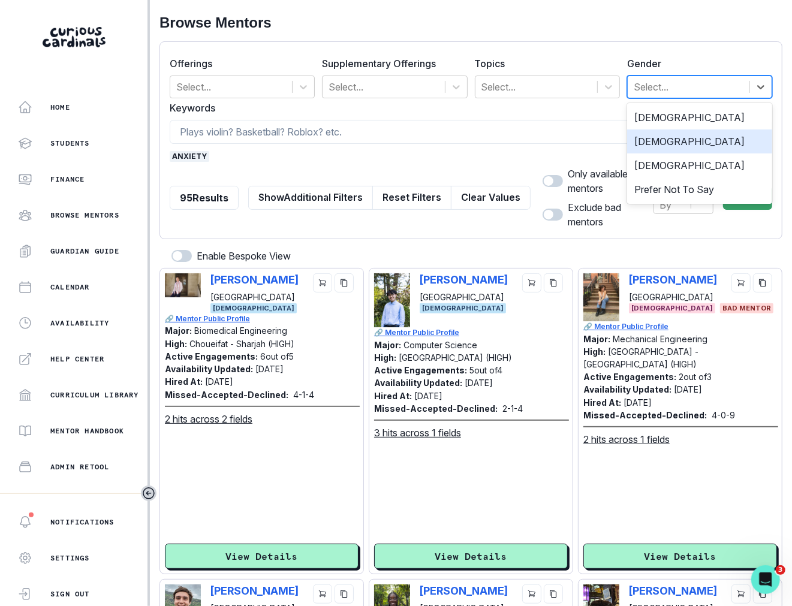
click at [599, 135] on div "[DEMOGRAPHIC_DATA]" at bounding box center [699, 141] width 145 height 24
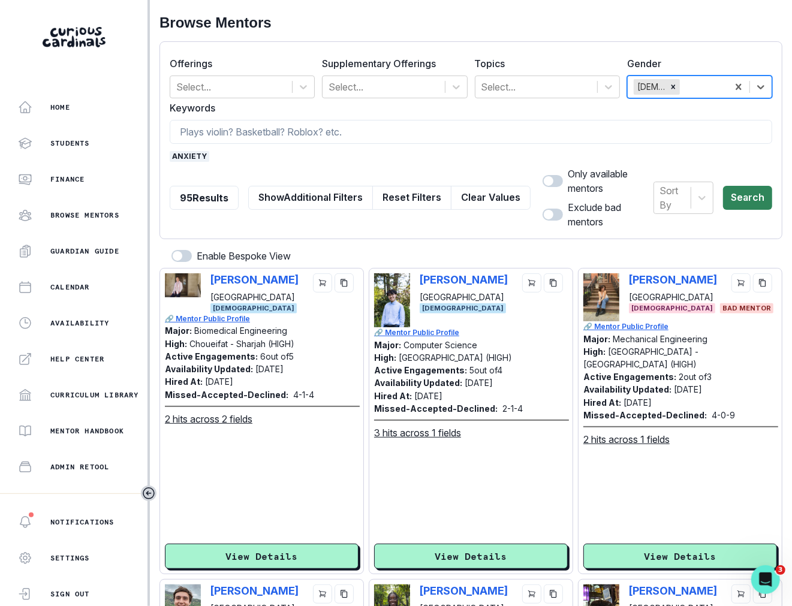
click at [599, 188] on button "Search" at bounding box center [747, 198] width 49 height 24
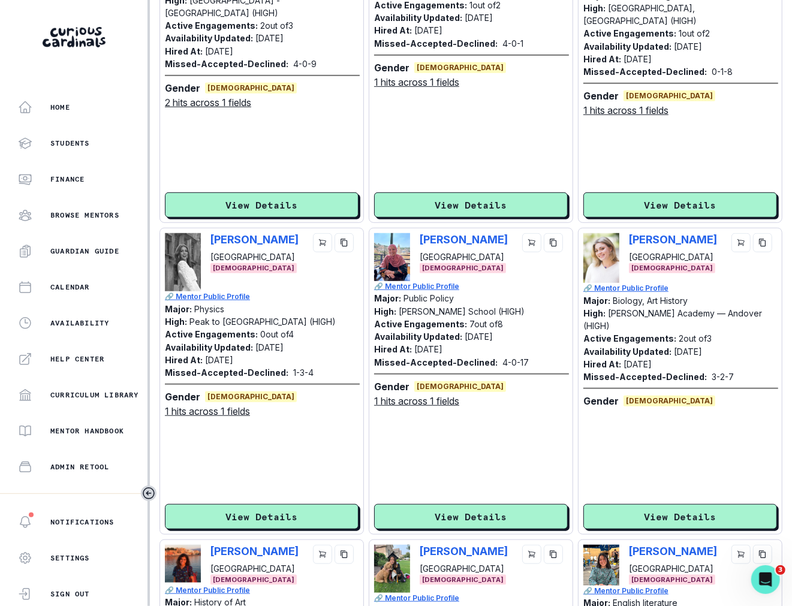
scroll to position [357, 0]
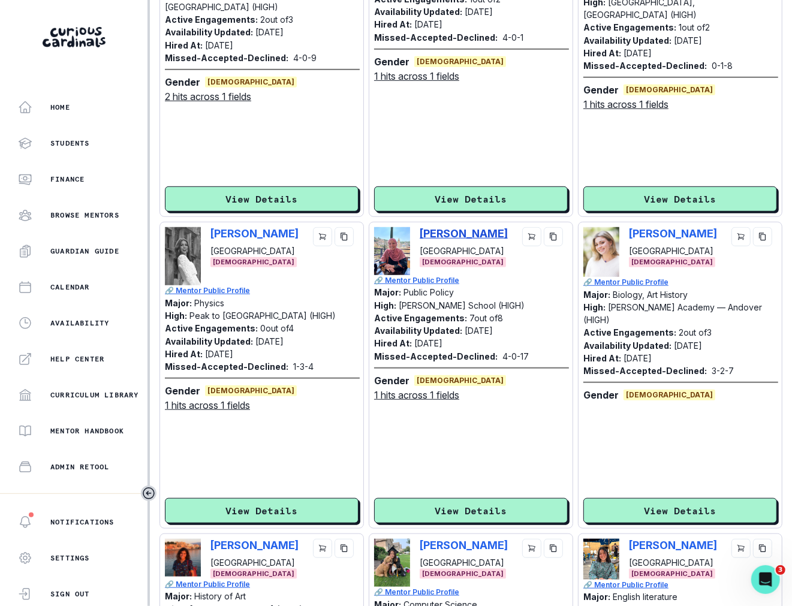
click at [465, 227] on p "[PERSON_NAME]" at bounding box center [464, 233] width 88 height 13
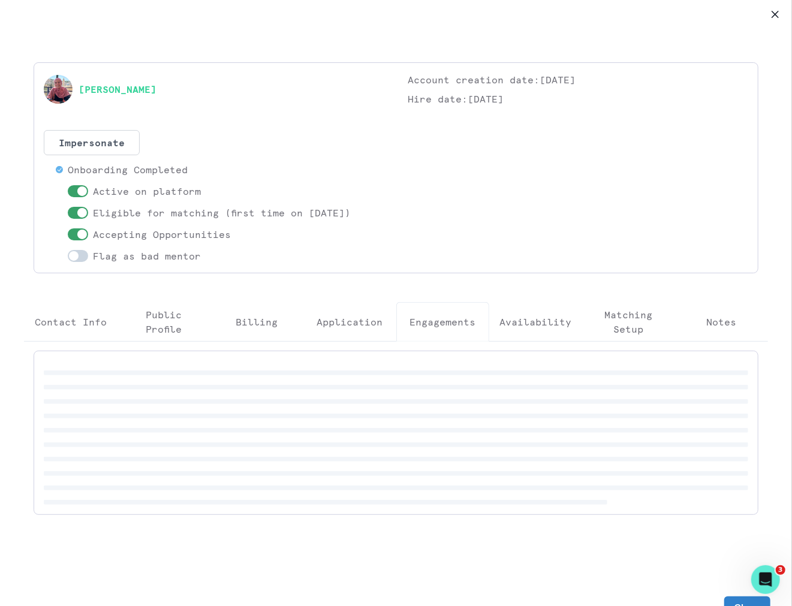
click at [438, 318] on p "Engagements" at bounding box center [442, 322] width 66 height 14
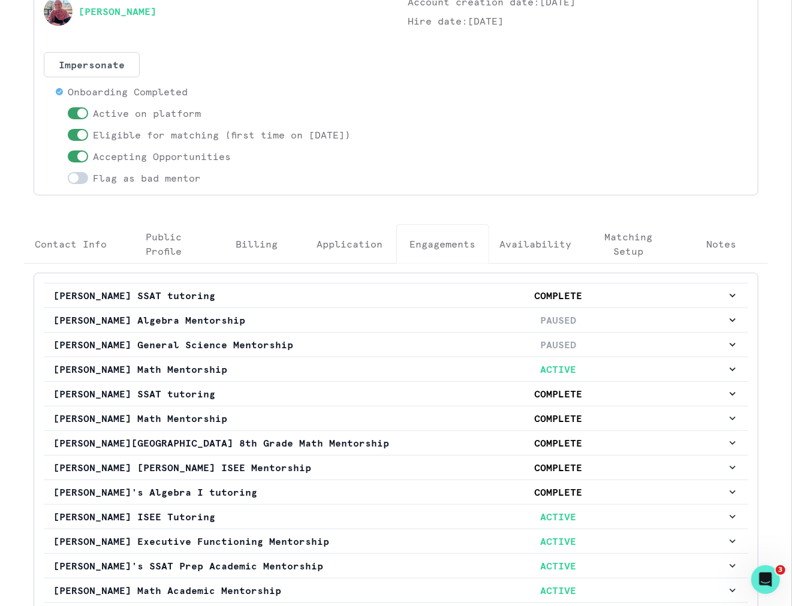
scroll to position [195, 0]
